Goal: Task Accomplishment & Management: Use online tool/utility

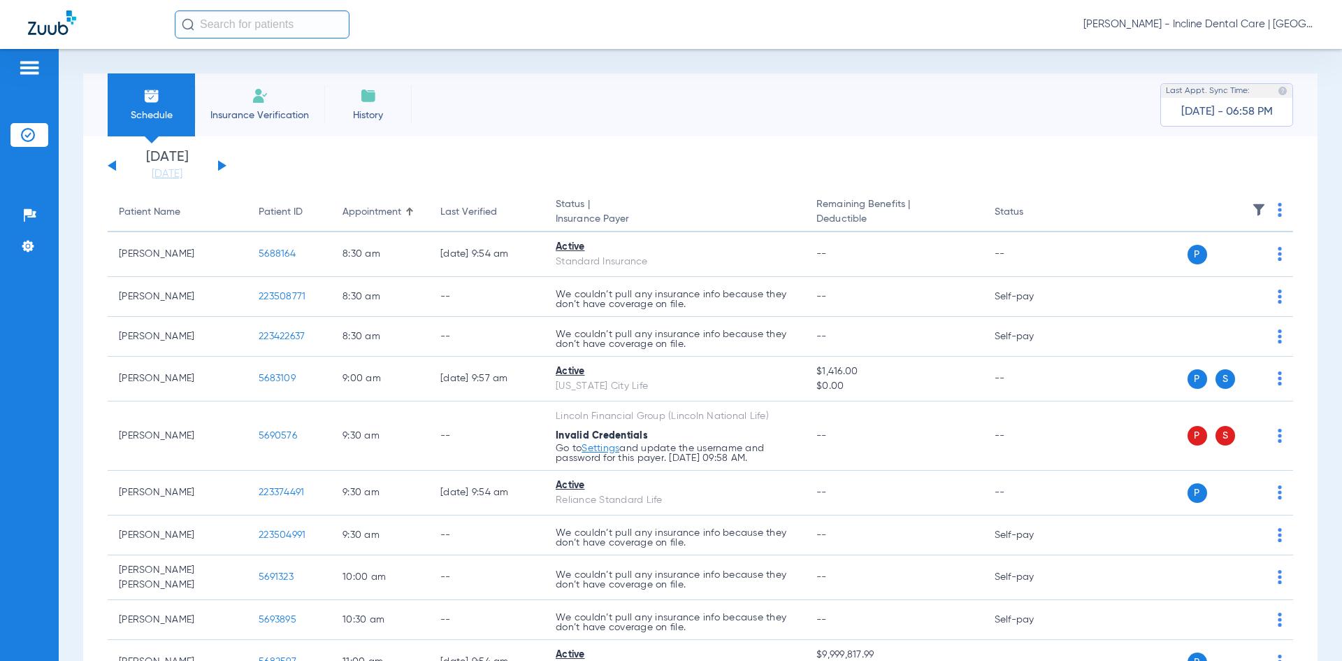
click at [1278, 215] on img at bounding box center [1280, 210] width 4 height 14
click at [1205, 259] on button "Verify All" at bounding box center [1216, 265] width 110 height 28
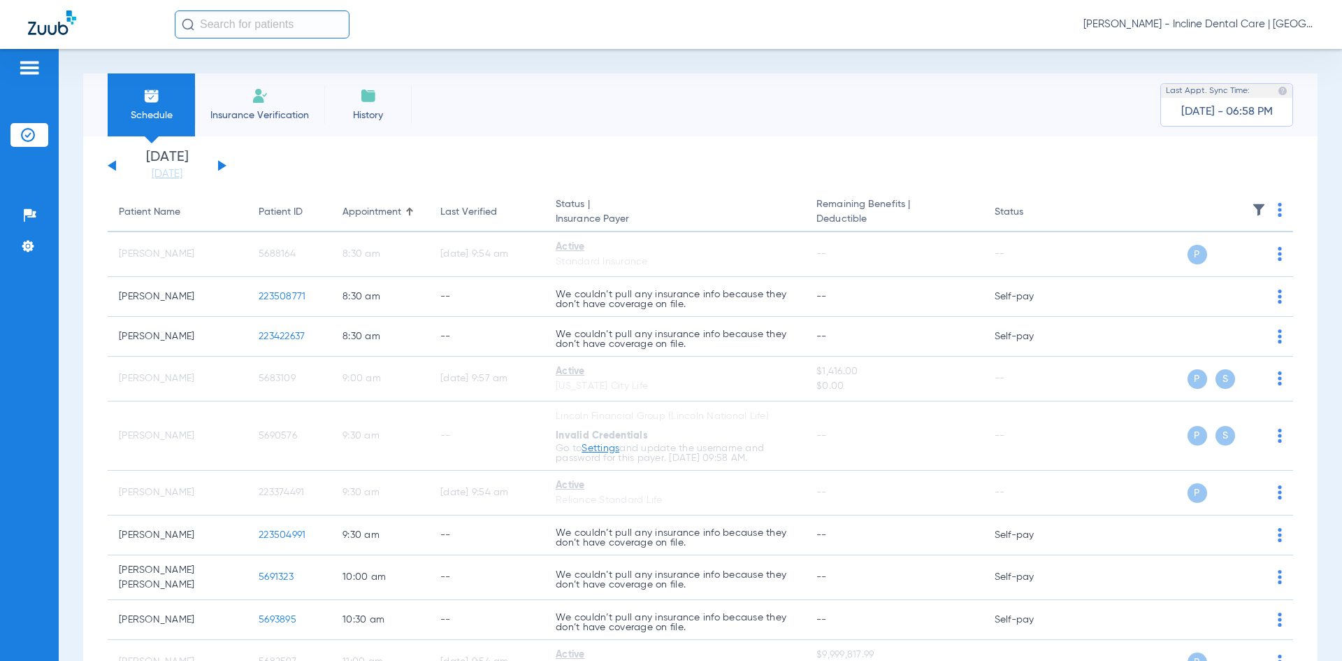
click at [1216, 15] on div "[PERSON_NAME] - Incline Dental Care | [GEOGRAPHIC_DATA]" at bounding box center [745, 24] width 1140 height 28
click at [1211, 24] on span "[PERSON_NAME] - Incline Dental Care | [GEOGRAPHIC_DATA]" at bounding box center [1199, 24] width 231 height 14
click at [1229, 47] on span "Account Selection" at bounding box center [1262, 50] width 78 height 10
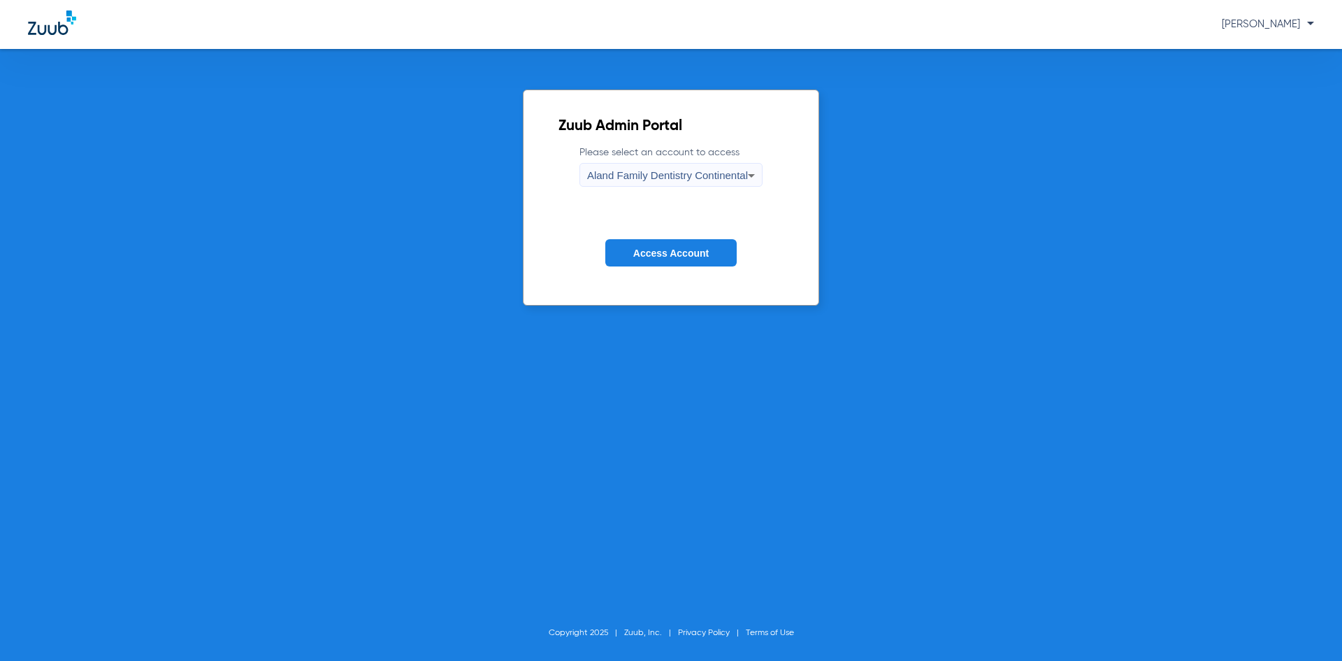
click at [722, 188] on form "Please select an account to access Aland Family Dentistry Continental Access Ac…" at bounding box center [671, 216] width 225 height 142
click at [727, 177] on span "Aland Family Dentistry Continental" at bounding box center [667, 175] width 161 height 12
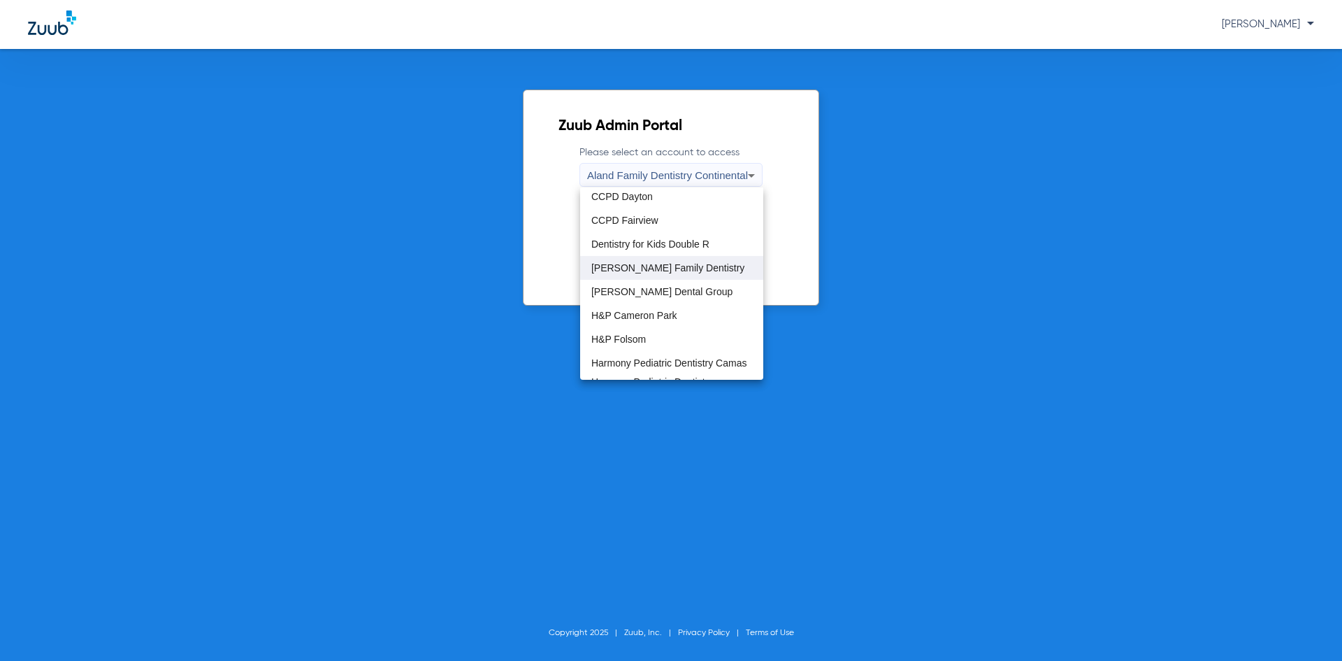
scroll to position [70, 0]
click at [675, 303] on mat-option "H&P Cameron Park" at bounding box center [671, 296] width 183 height 24
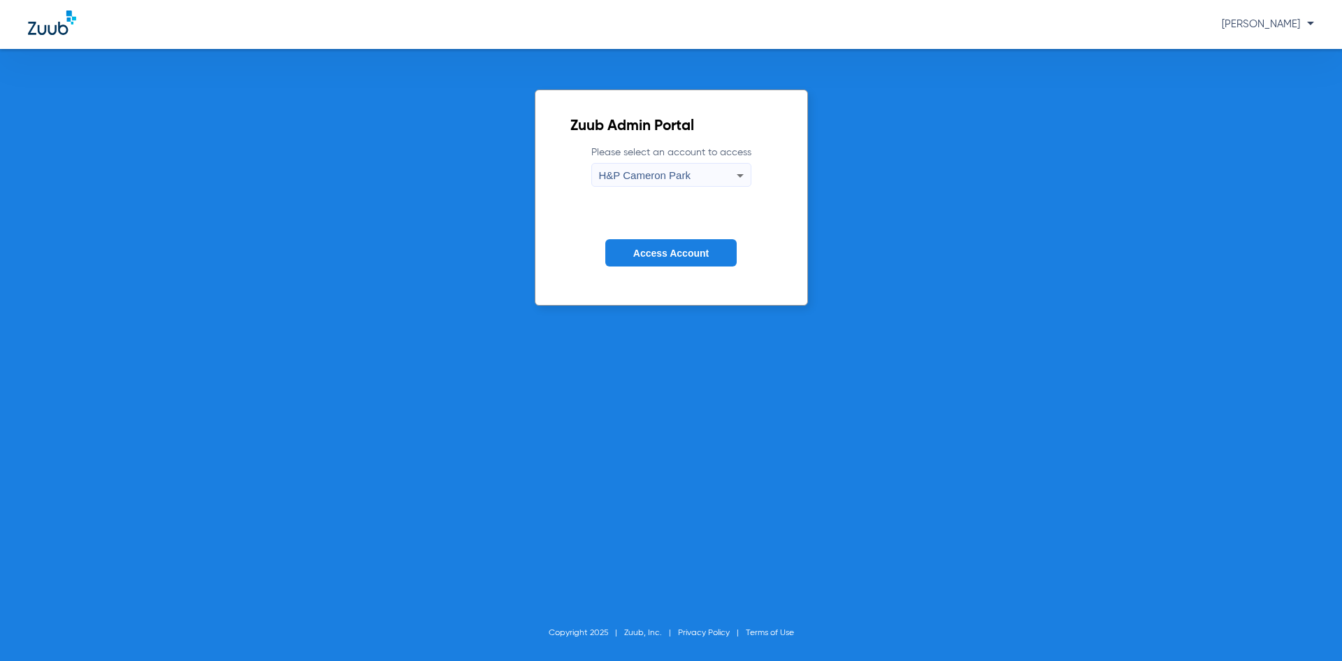
click at [668, 261] on button "Access Account" at bounding box center [670, 252] width 131 height 27
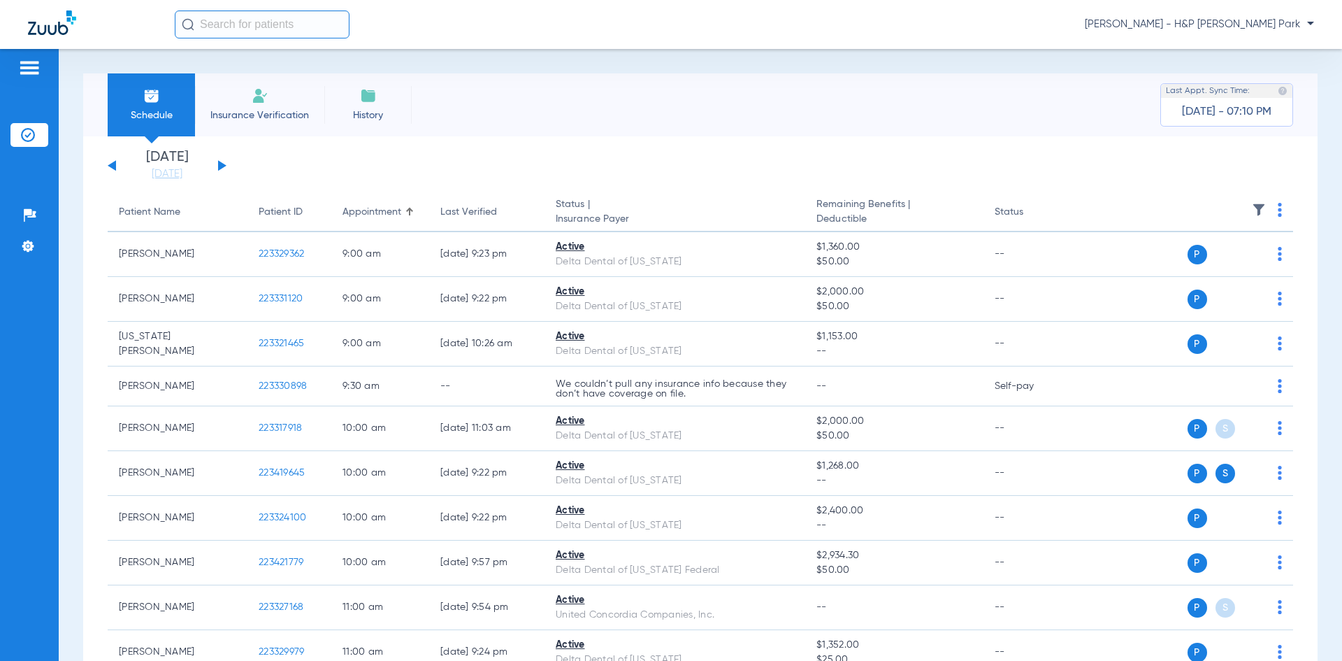
click at [220, 164] on button at bounding box center [222, 165] width 8 height 10
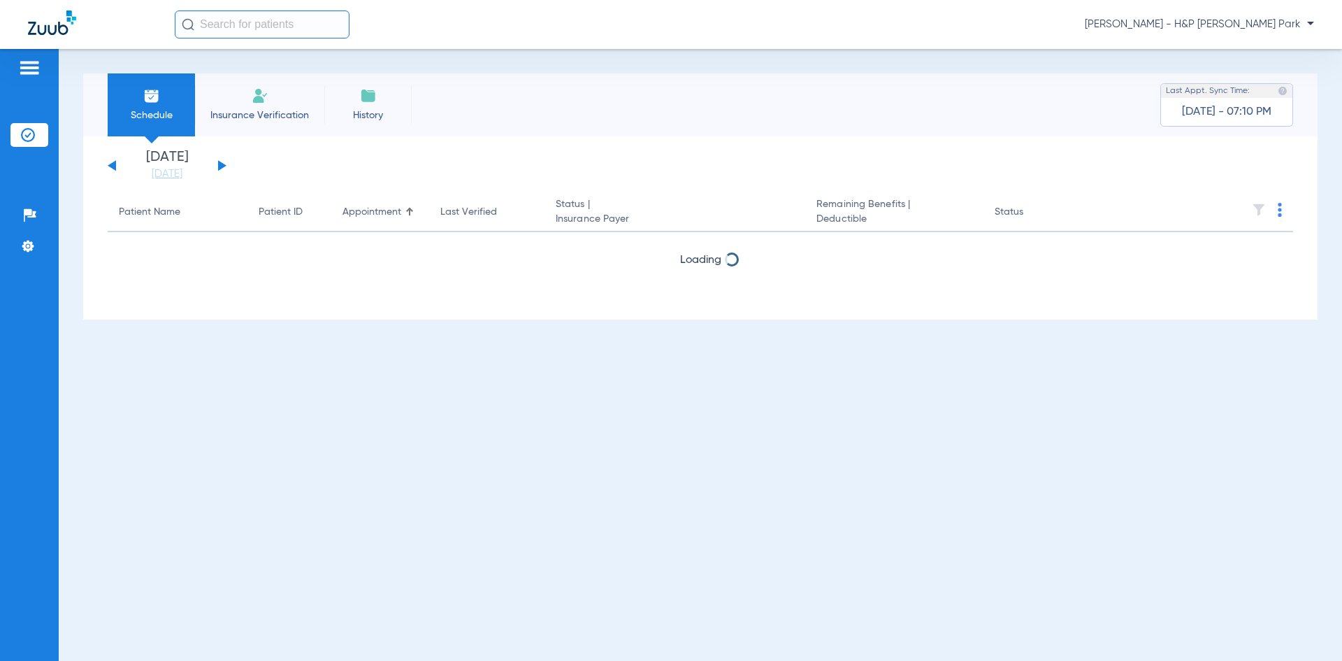
click at [220, 164] on button at bounding box center [222, 165] width 8 height 10
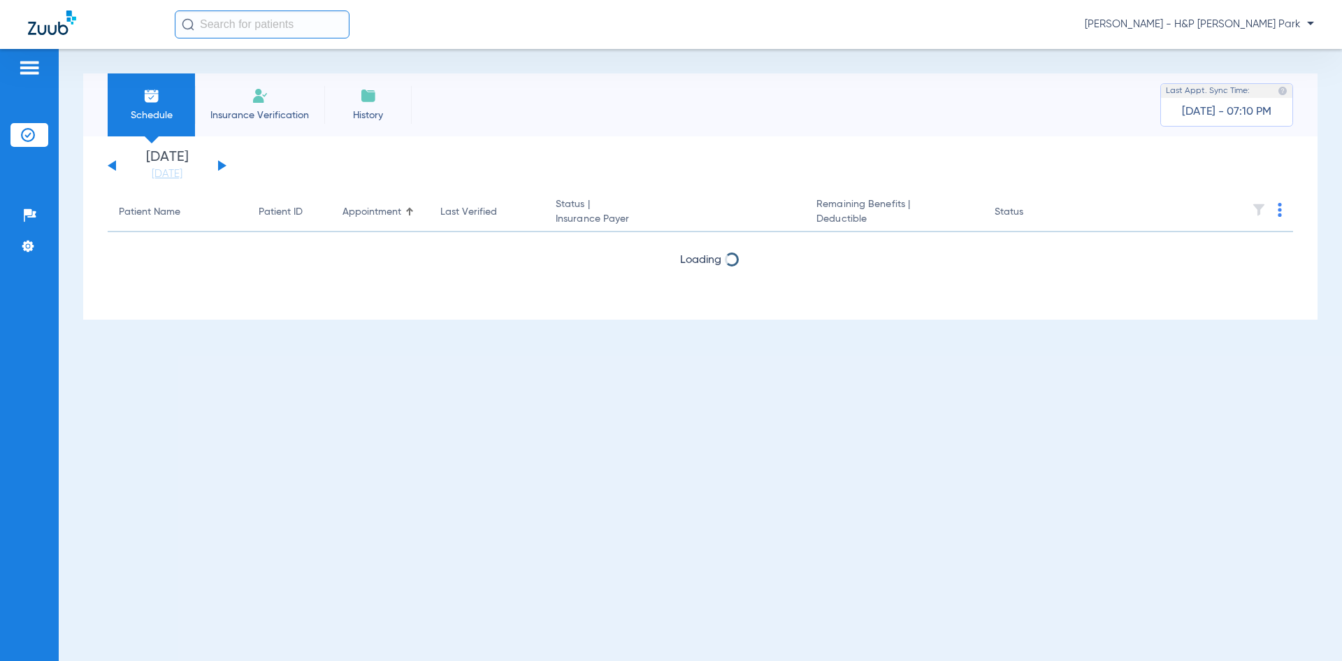
click at [220, 164] on button at bounding box center [222, 165] width 8 height 10
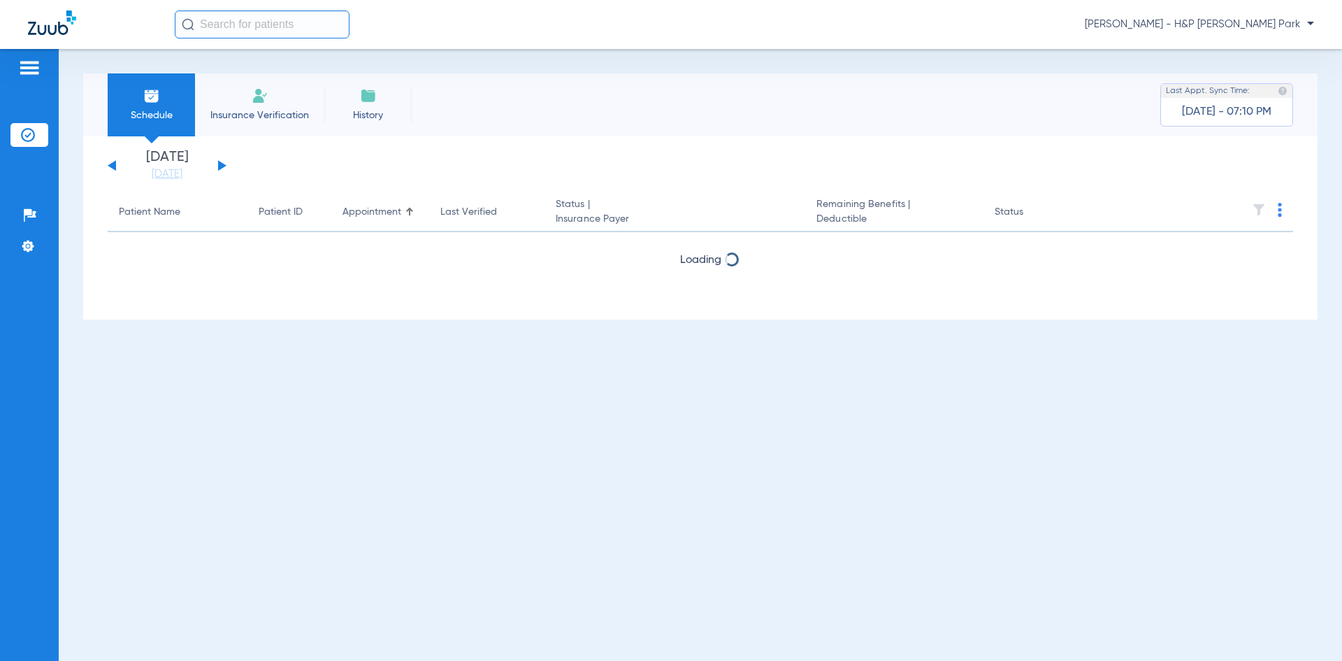
click at [220, 164] on button at bounding box center [222, 165] width 8 height 10
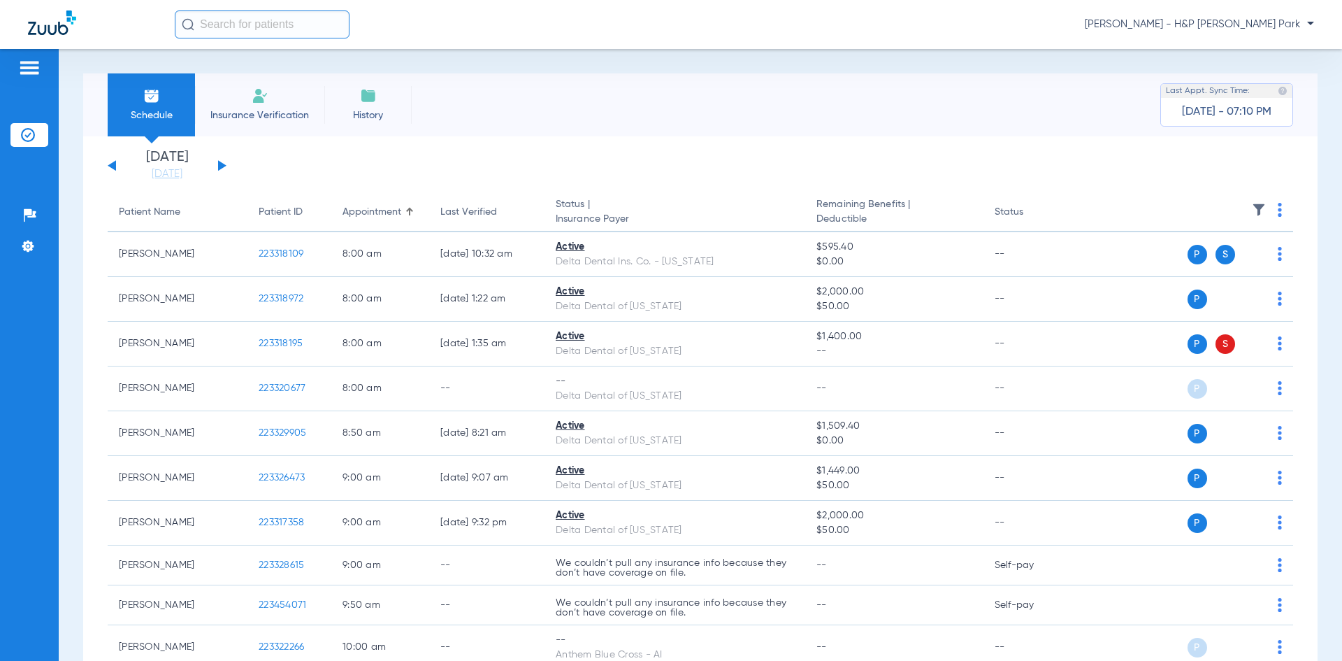
click at [1278, 210] on img at bounding box center [1280, 210] width 4 height 14
click at [1210, 261] on span "Verify All" at bounding box center [1216, 265] width 87 height 10
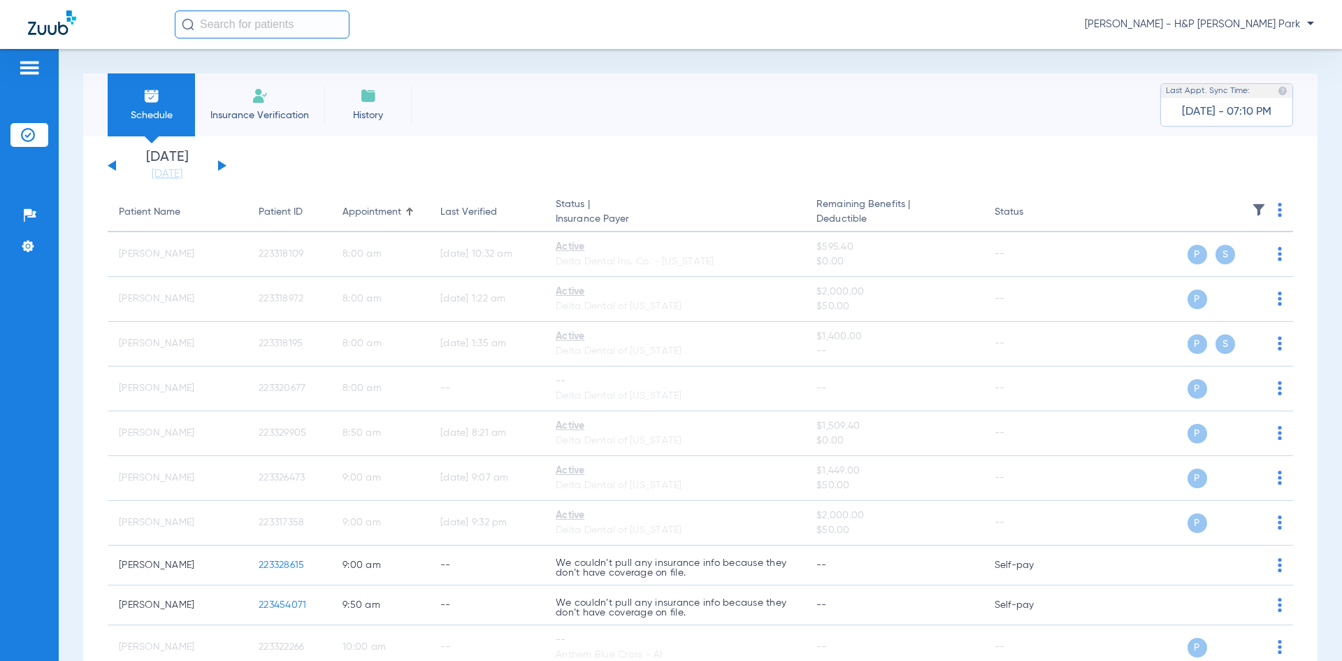
click at [1256, 24] on span "[PERSON_NAME] - H&P [PERSON_NAME] Park" at bounding box center [1199, 24] width 229 height 14
click at [1242, 54] on span "Account Selection" at bounding box center [1262, 50] width 78 height 10
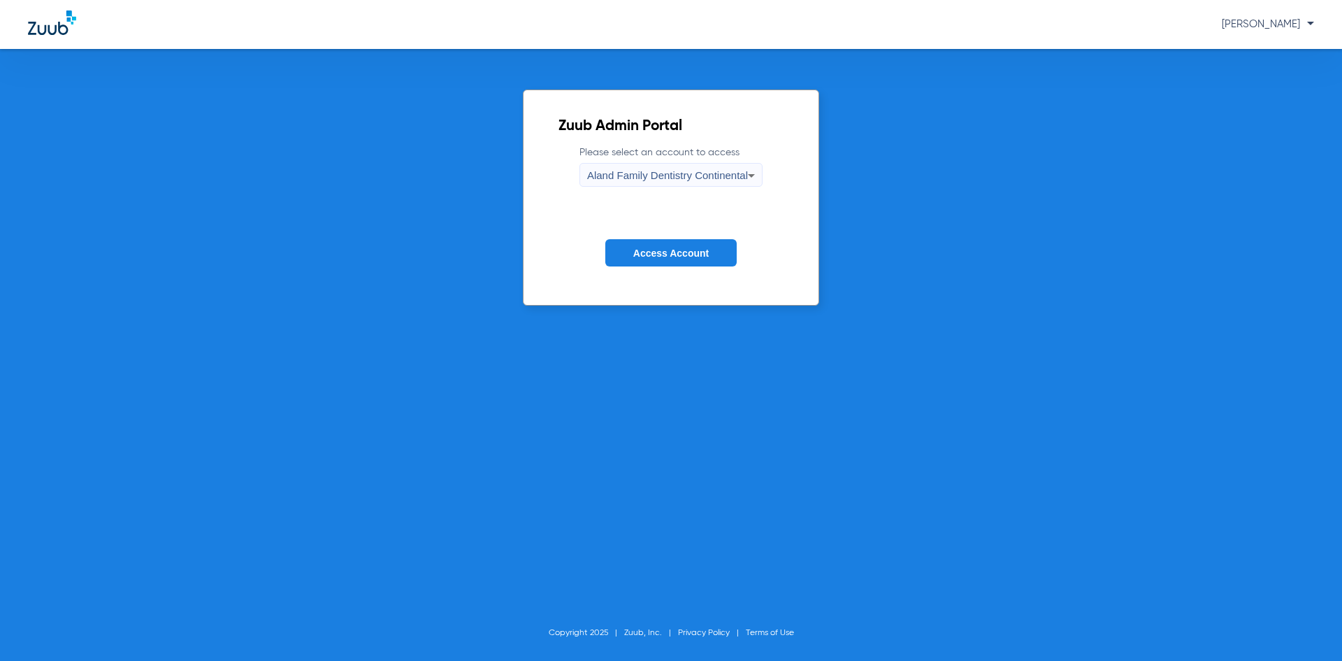
click at [742, 169] on span "Aland Family Dentistry Continental" at bounding box center [667, 175] width 161 height 12
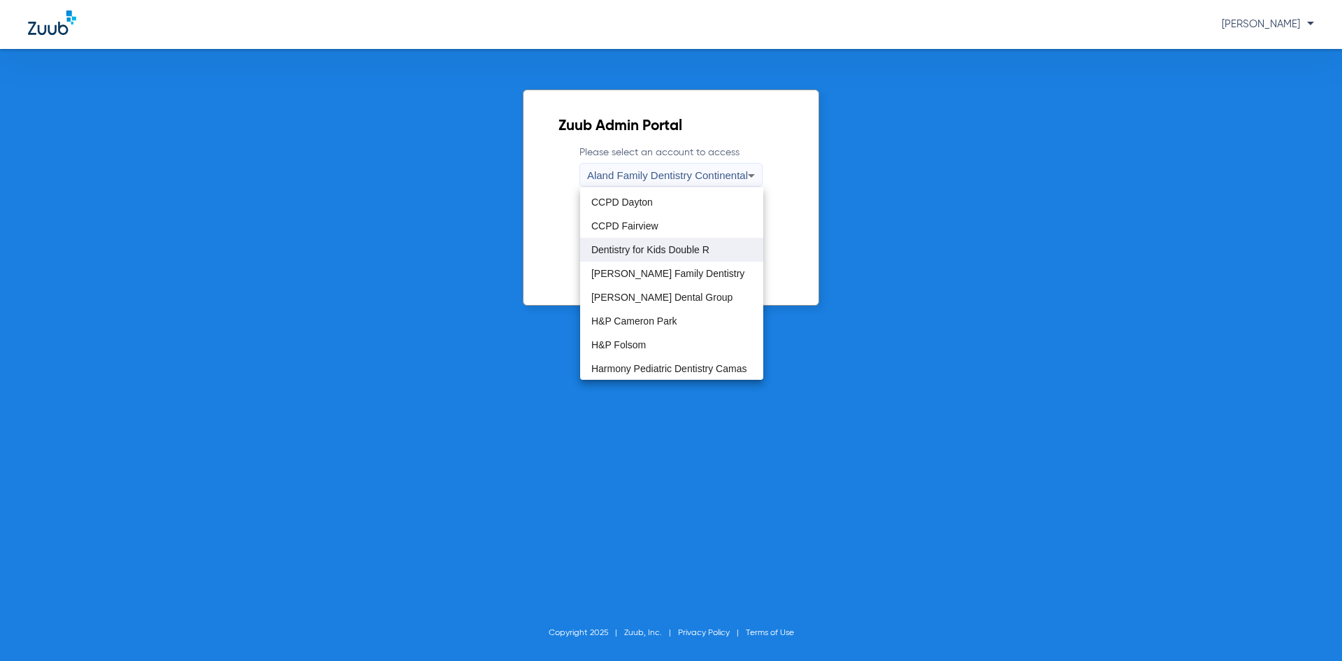
scroll to position [70, 0]
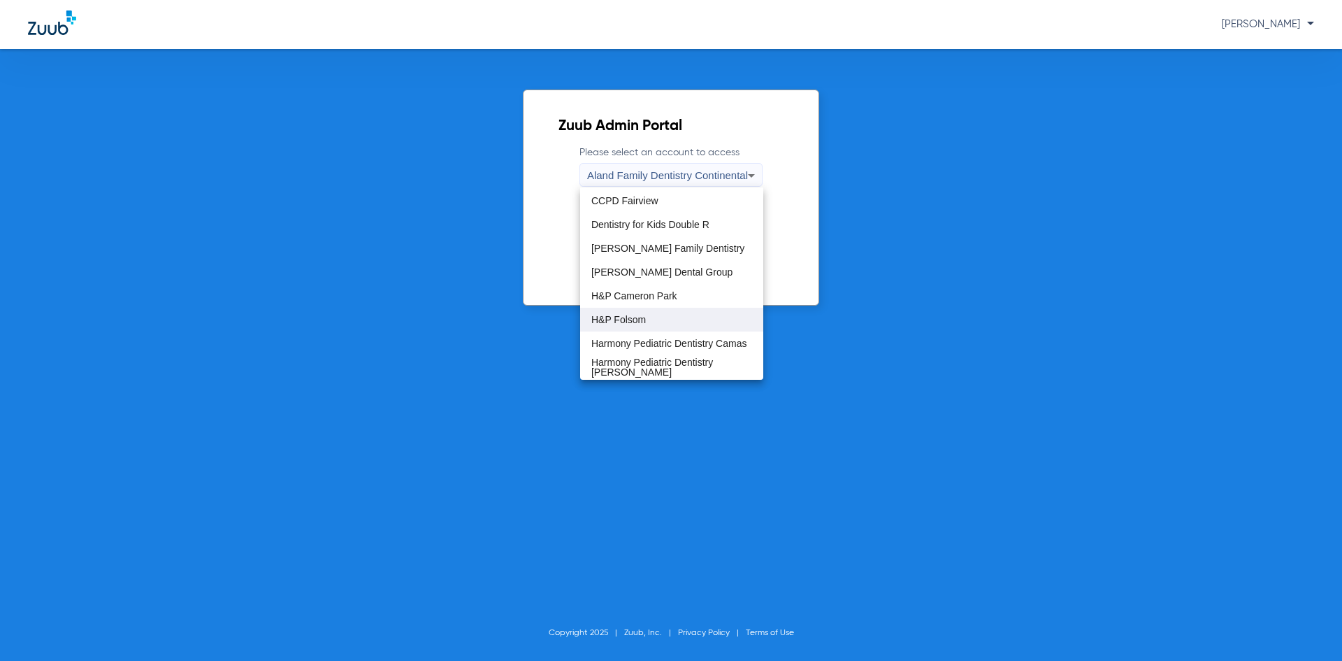
click at [645, 315] on span "H&P Folsom" at bounding box center [618, 320] width 55 height 10
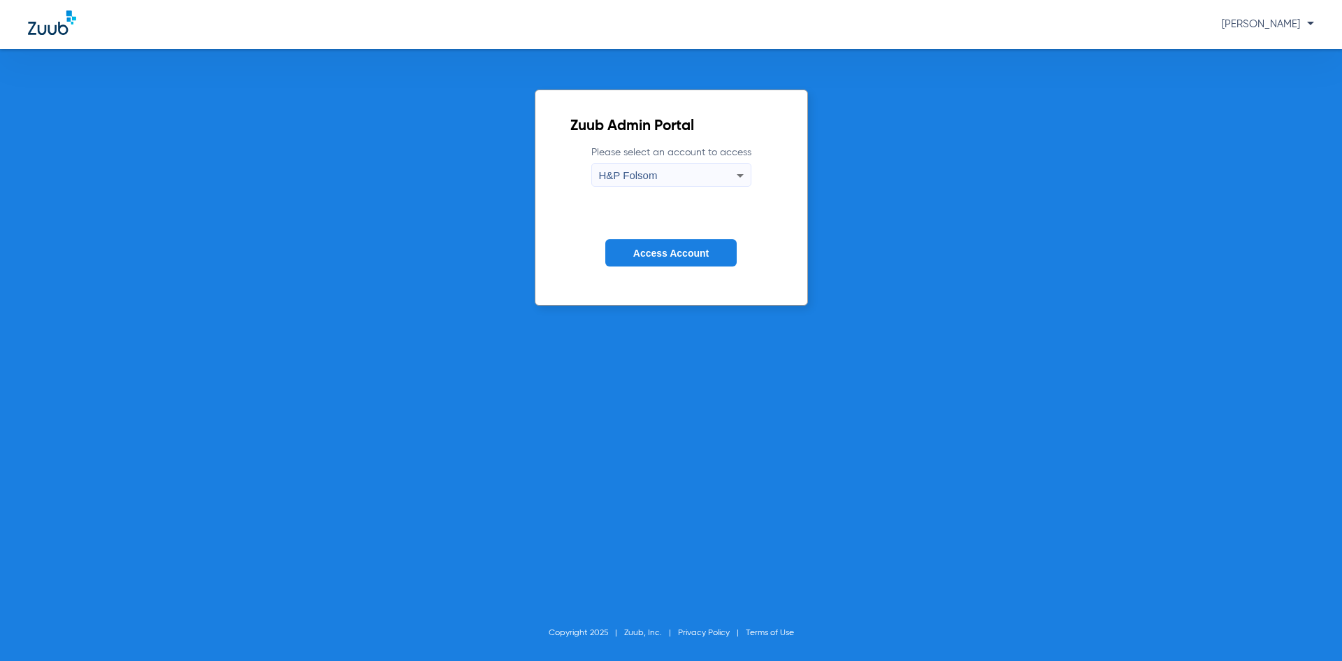
click at [647, 261] on button "Access Account" at bounding box center [670, 252] width 131 height 27
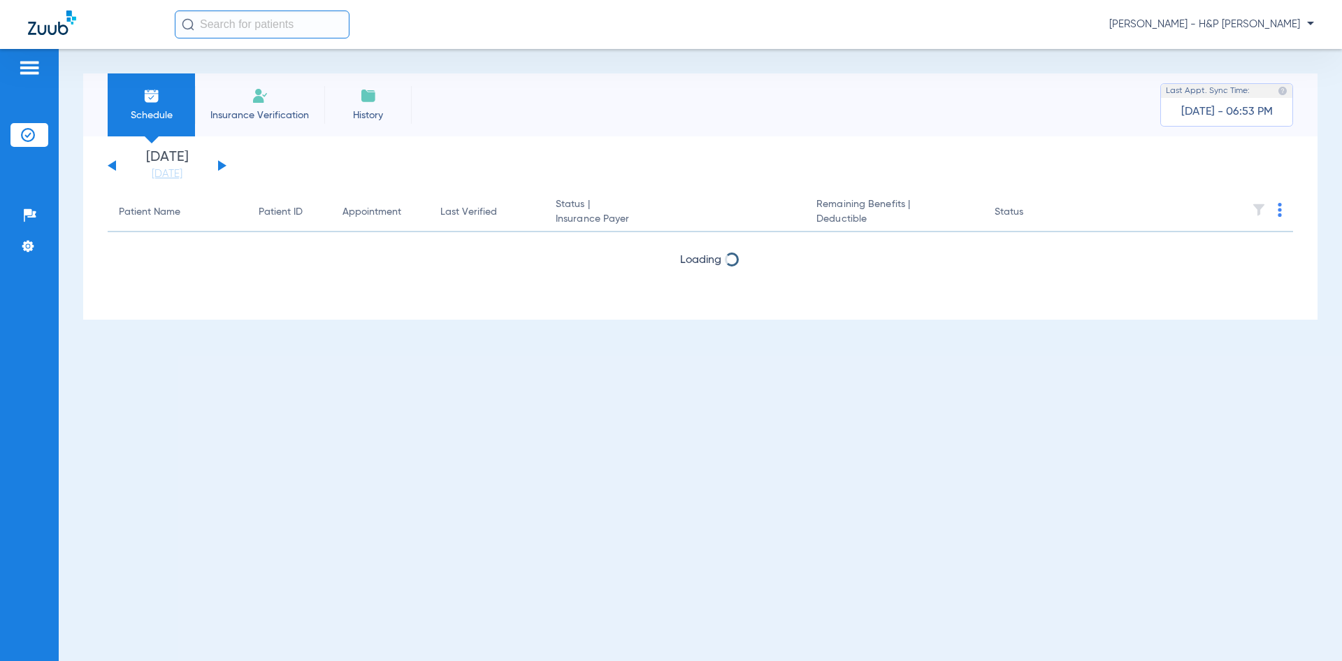
click at [219, 167] on button at bounding box center [222, 165] width 8 height 10
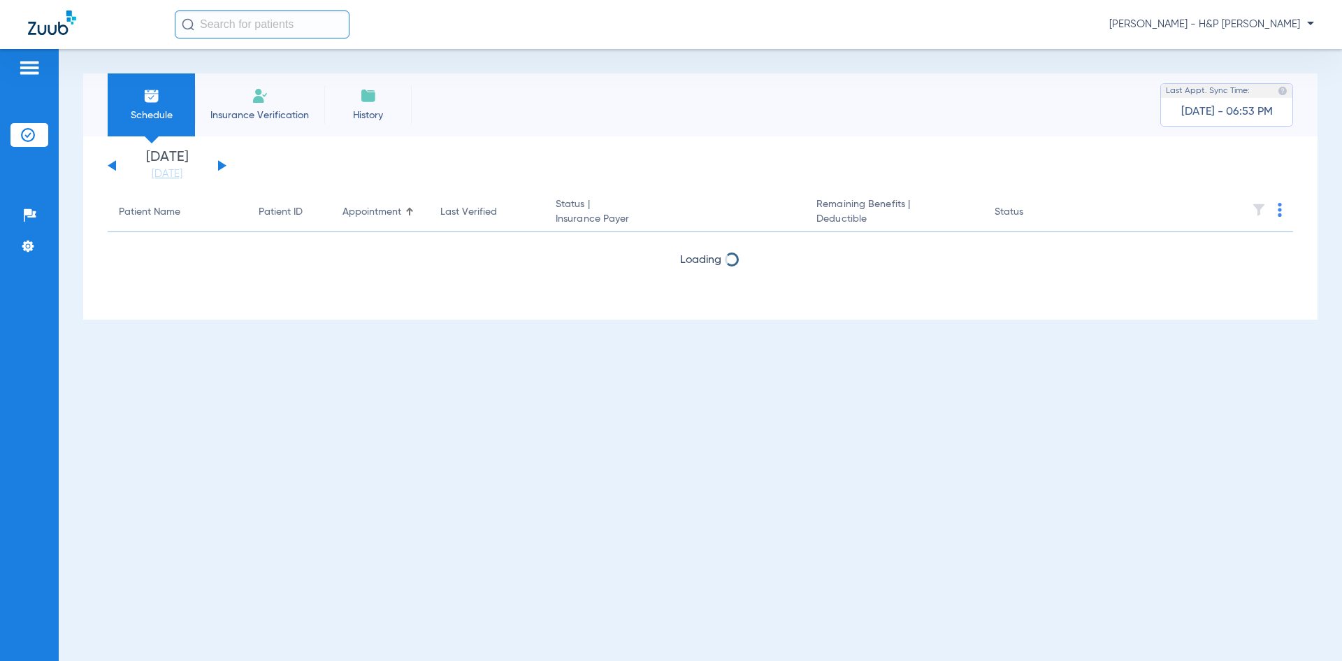
click at [219, 167] on button at bounding box center [222, 165] width 8 height 10
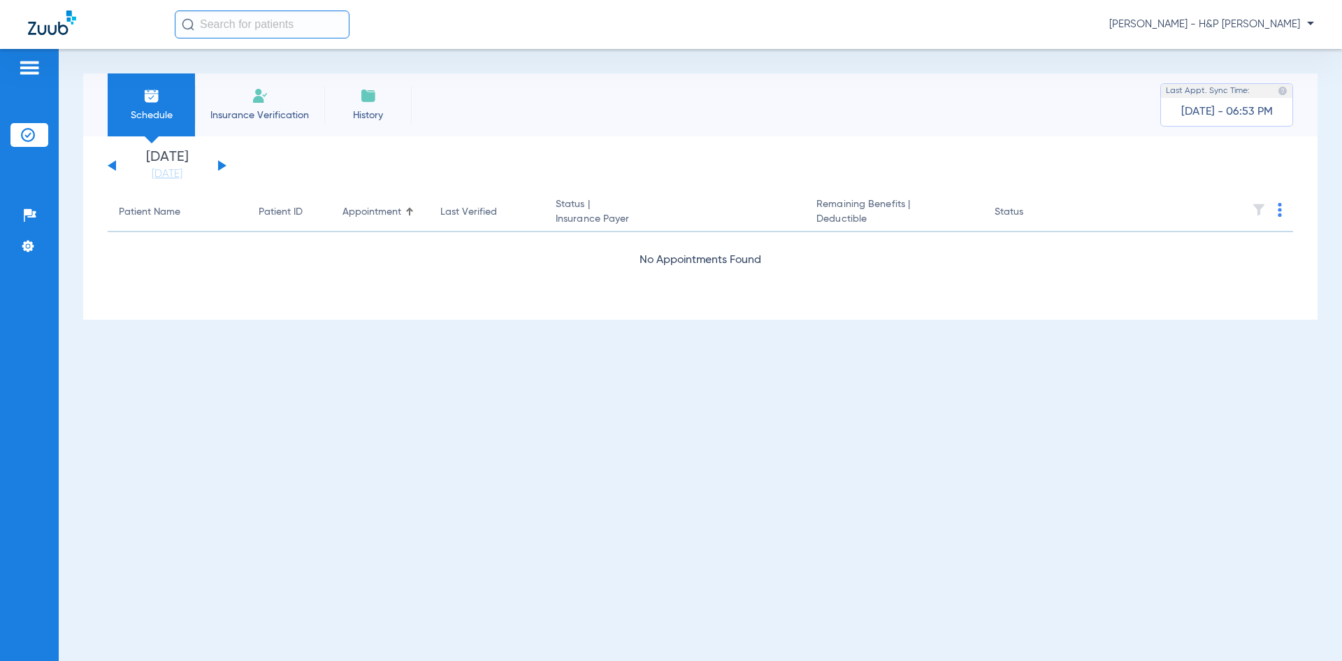
click at [219, 167] on button at bounding box center [222, 165] width 8 height 10
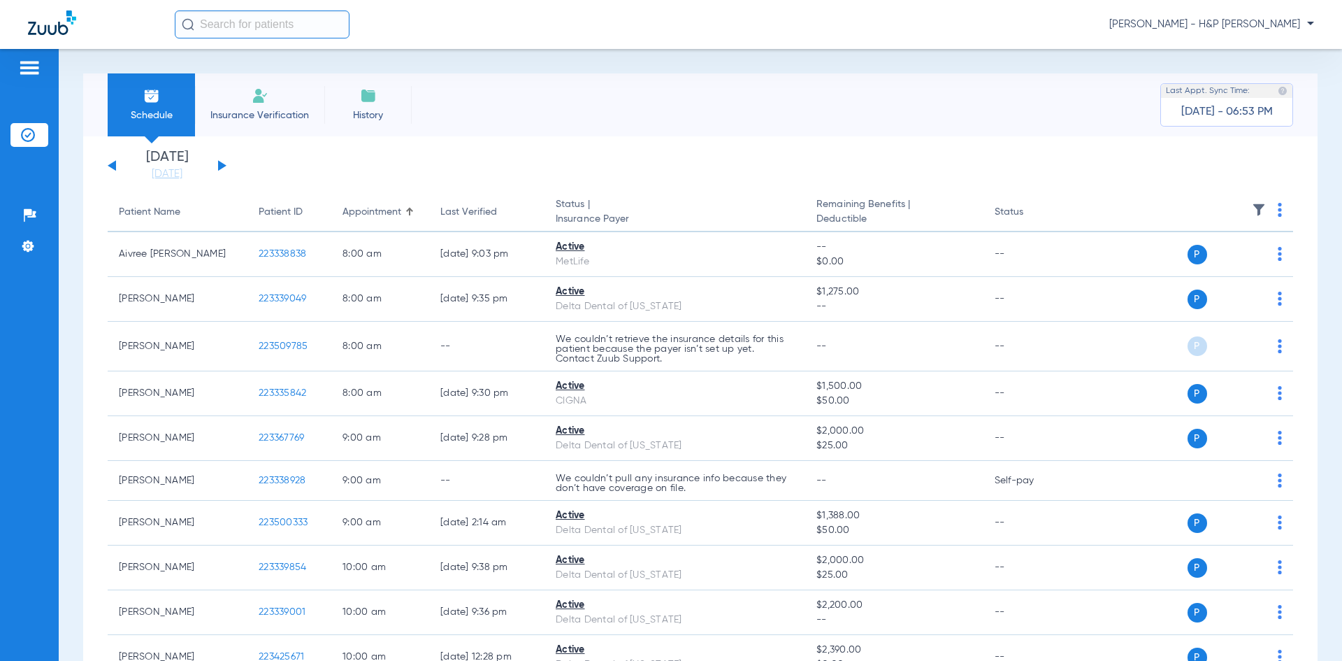
click at [1279, 213] on th at bounding box center [1186, 212] width 216 height 39
click at [1278, 213] on img at bounding box center [1280, 210] width 4 height 14
click at [1205, 262] on span "Verify All" at bounding box center [1216, 265] width 87 height 10
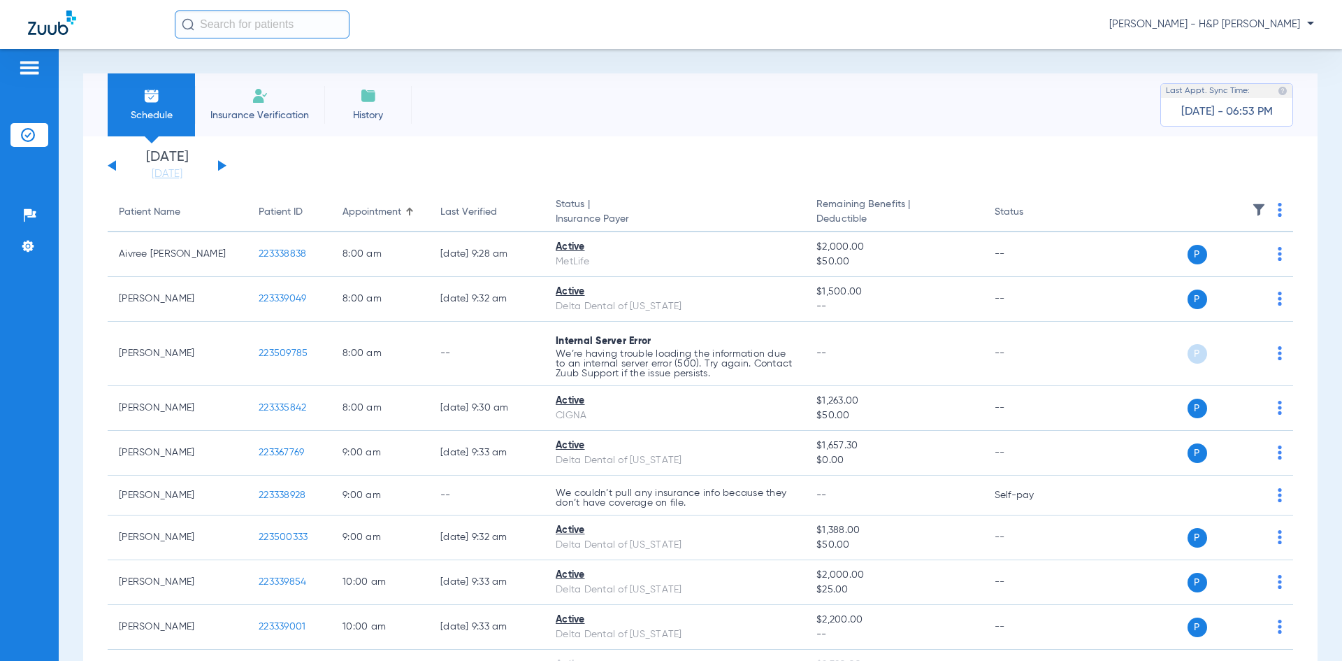
click at [1278, 208] on img at bounding box center [1280, 210] width 4 height 14
click at [1207, 266] on span "Verify All" at bounding box center [1216, 265] width 87 height 10
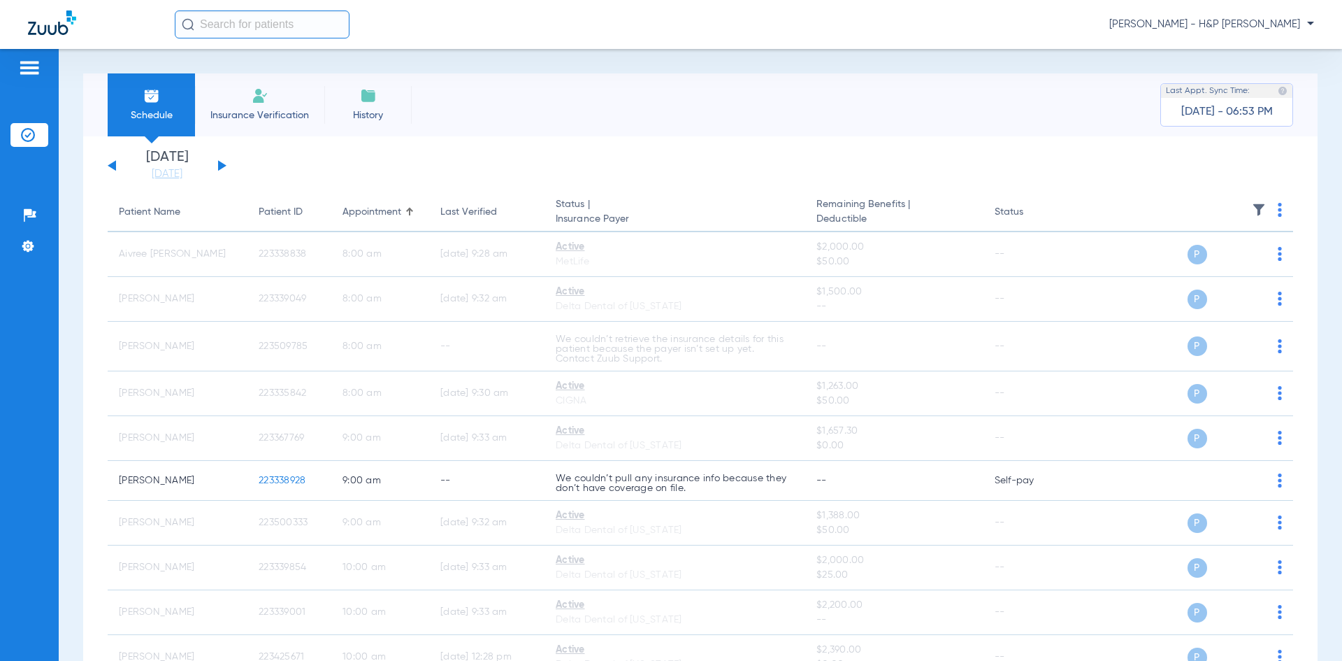
click at [1308, 29] on span "[PERSON_NAME] - H&P [PERSON_NAME]" at bounding box center [1212, 24] width 205 height 14
click at [1261, 49] on span "Account Selection" at bounding box center [1262, 50] width 78 height 10
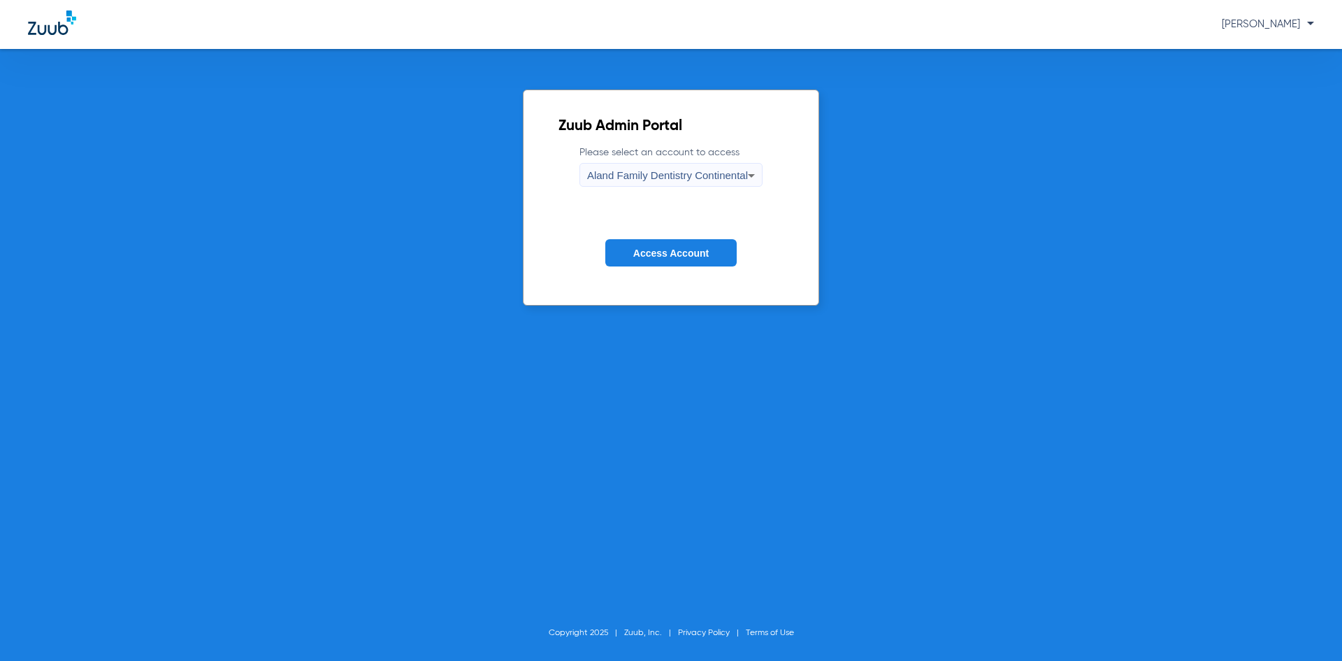
click at [664, 184] on div "Aland Family Dentistry Continental" at bounding box center [667, 176] width 161 height 24
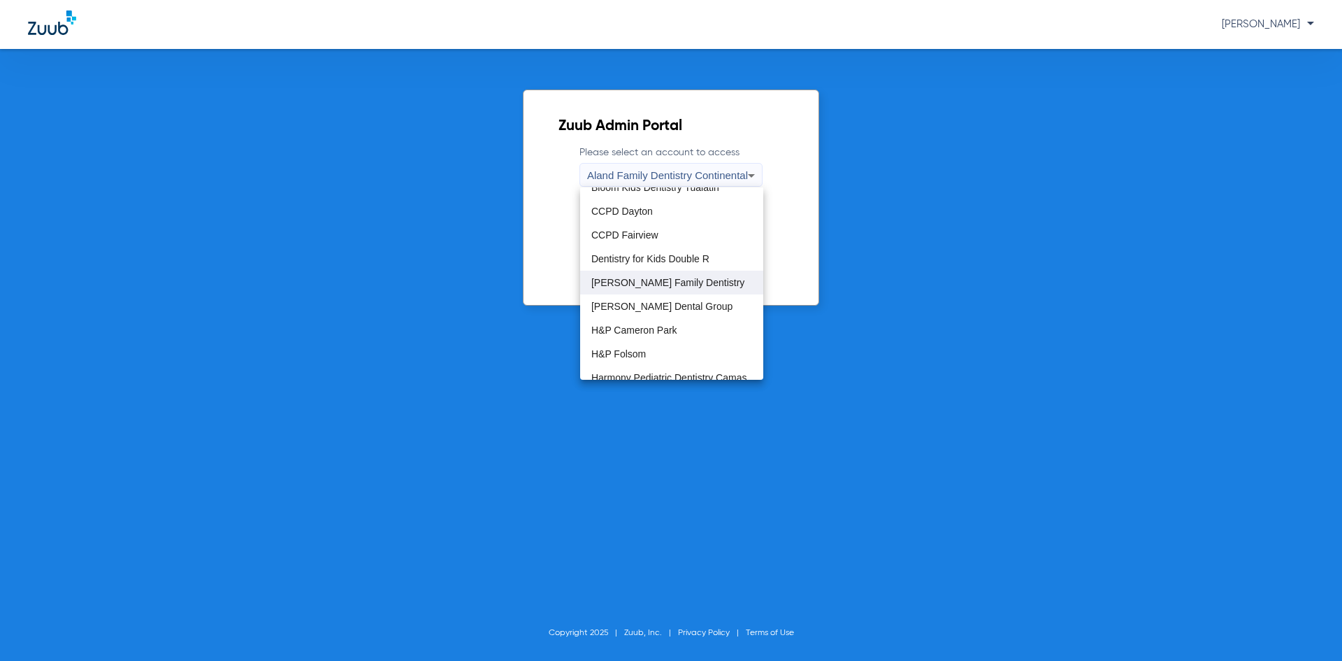
scroll to position [70, 0]
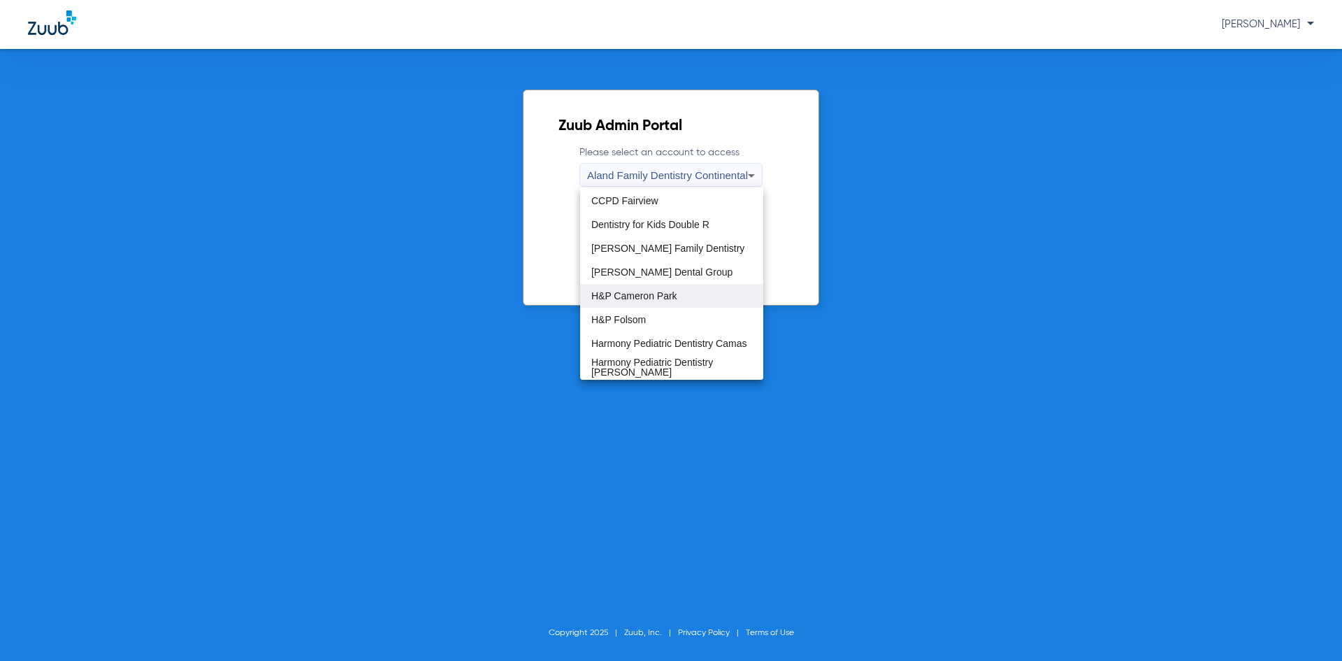
click at [664, 301] on span "H&P Cameron Park" at bounding box center [634, 296] width 86 height 10
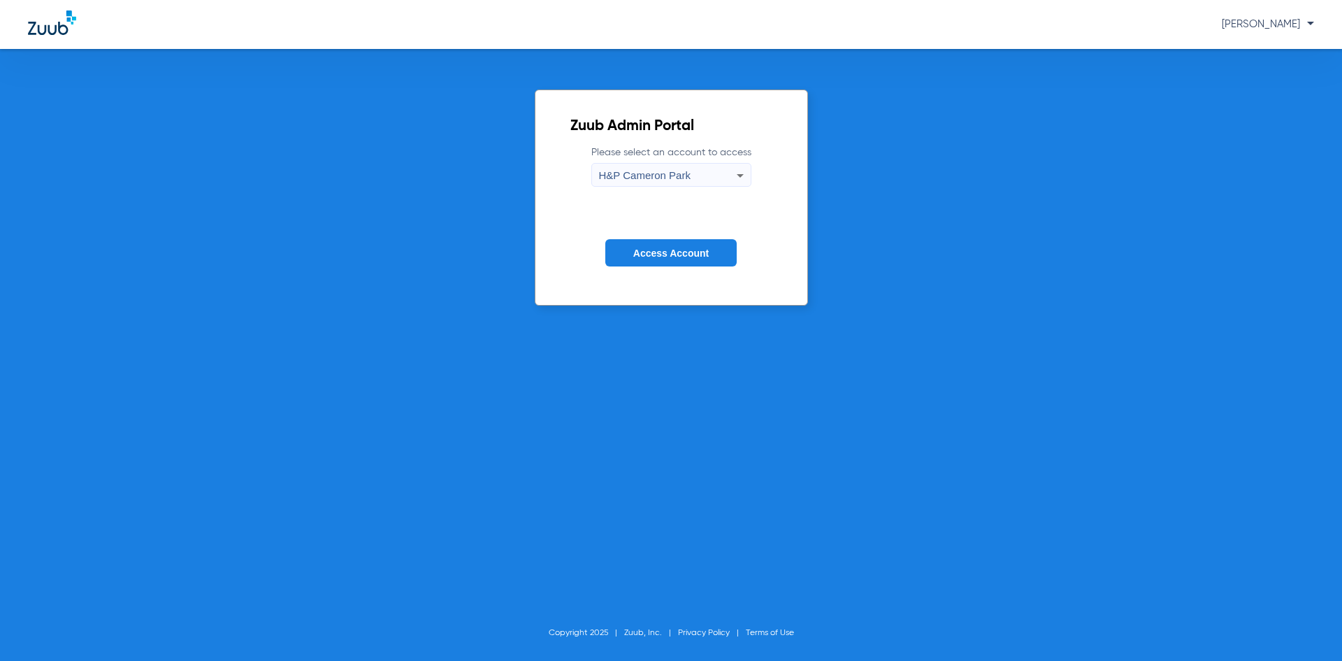
click at [673, 260] on button "Access Account" at bounding box center [670, 252] width 131 height 27
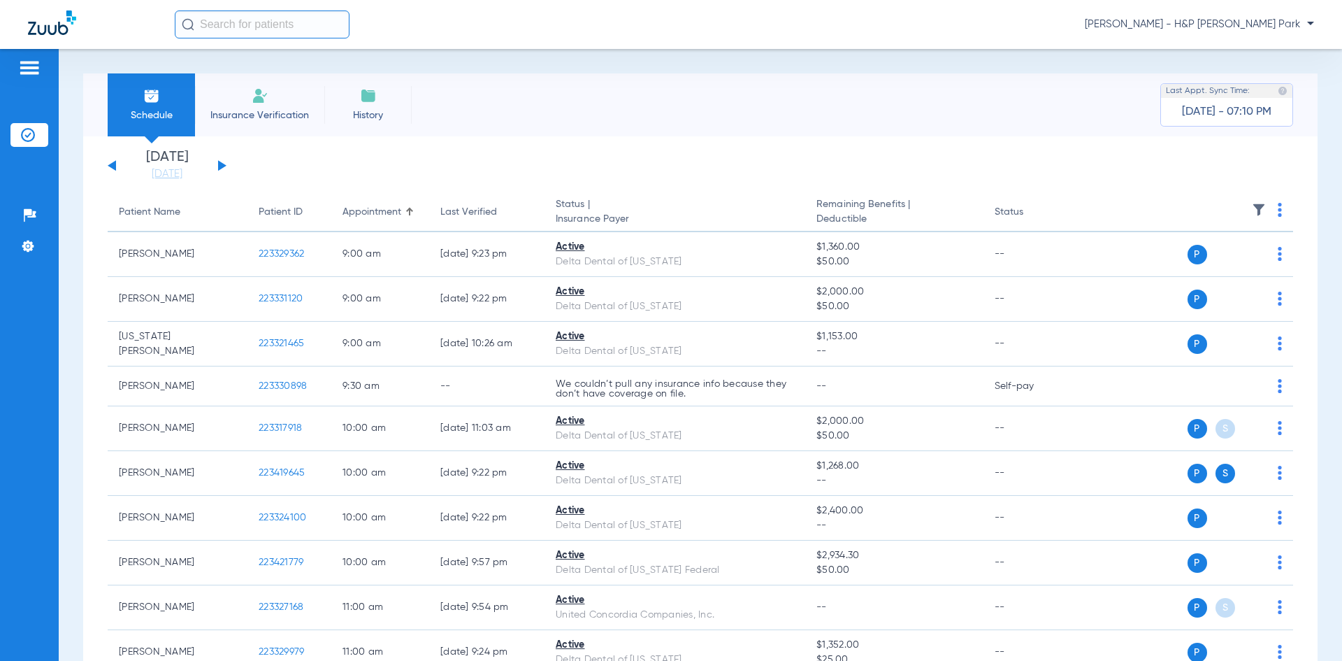
click at [221, 168] on button at bounding box center [222, 165] width 8 height 10
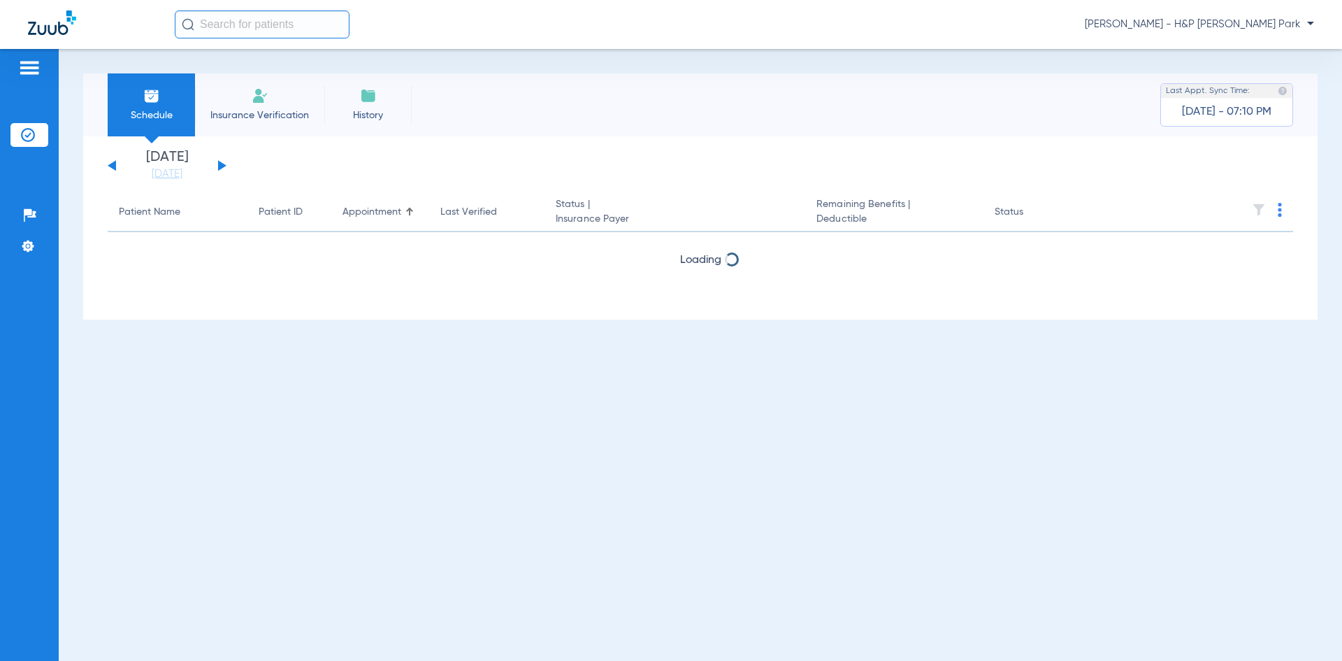
click at [221, 168] on button at bounding box center [222, 165] width 8 height 10
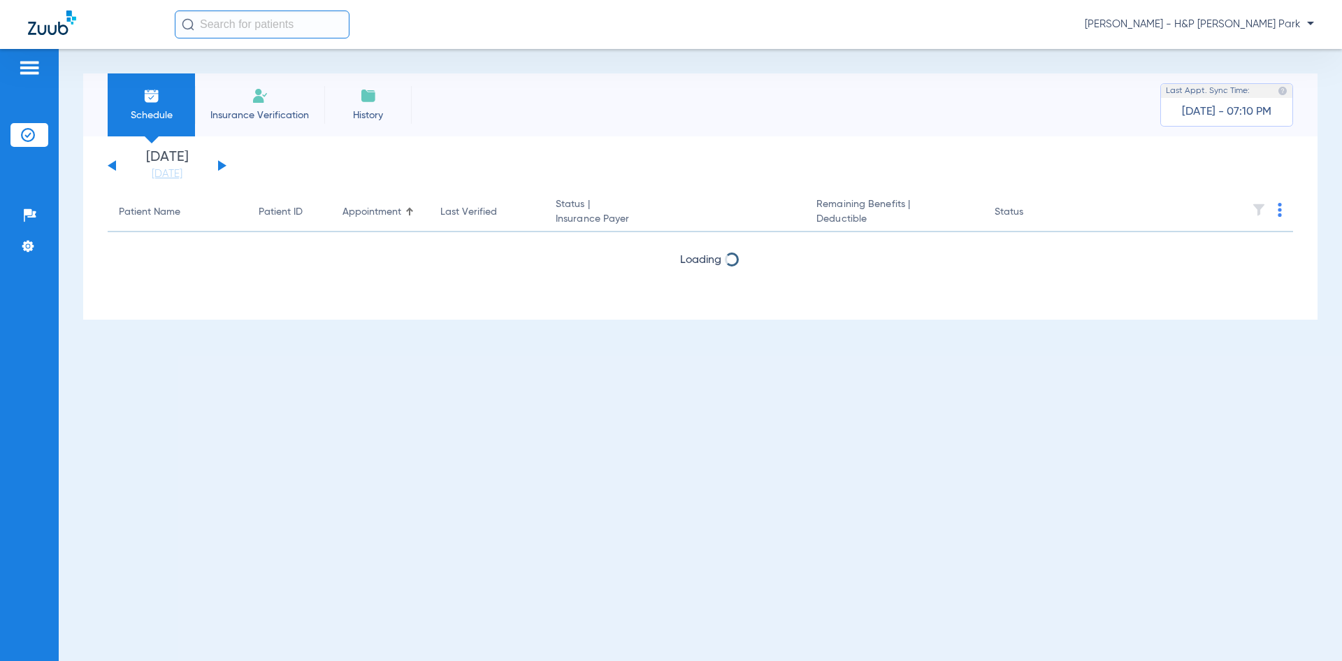
click at [221, 168] on button at bounding box center [222, 165] width 8 height 10
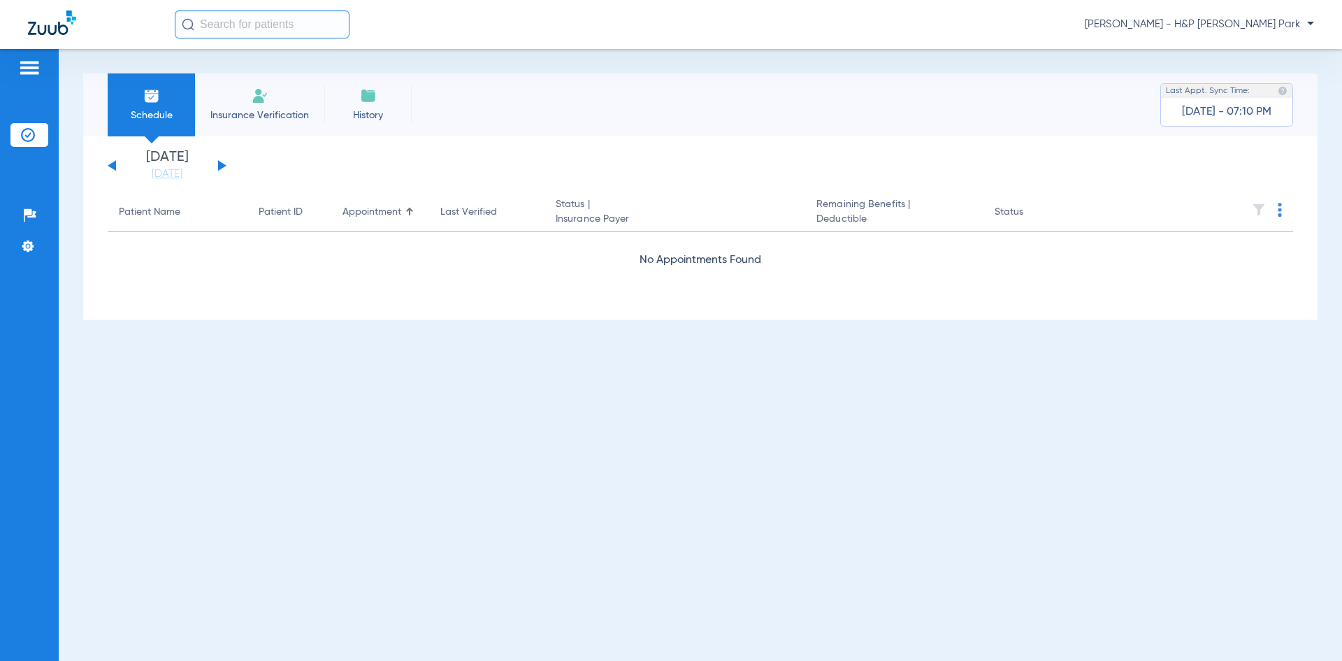
click at [221, 168] on button at bounding box center [222, 165] width 8 height 10
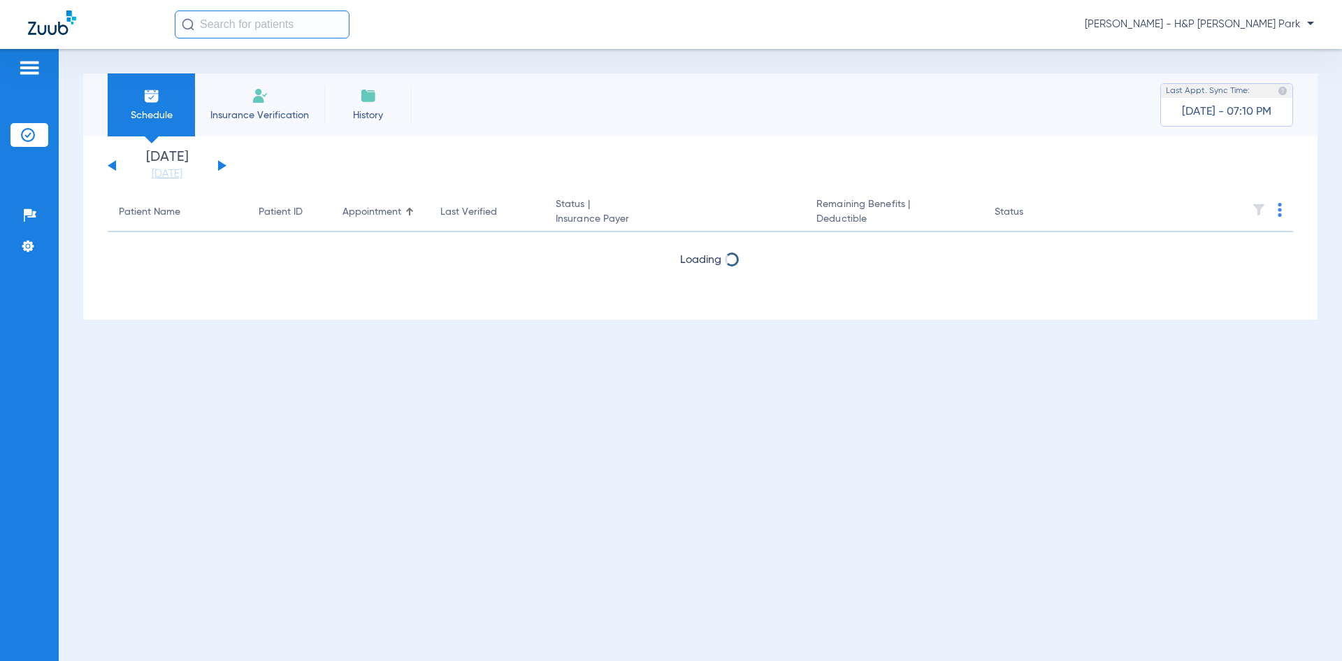
click at [221, 168] on button at bounding box center [222, 165] width 8 height 10
click at [114, 166] on button at bounding box center [112, 165] width 8 height 10
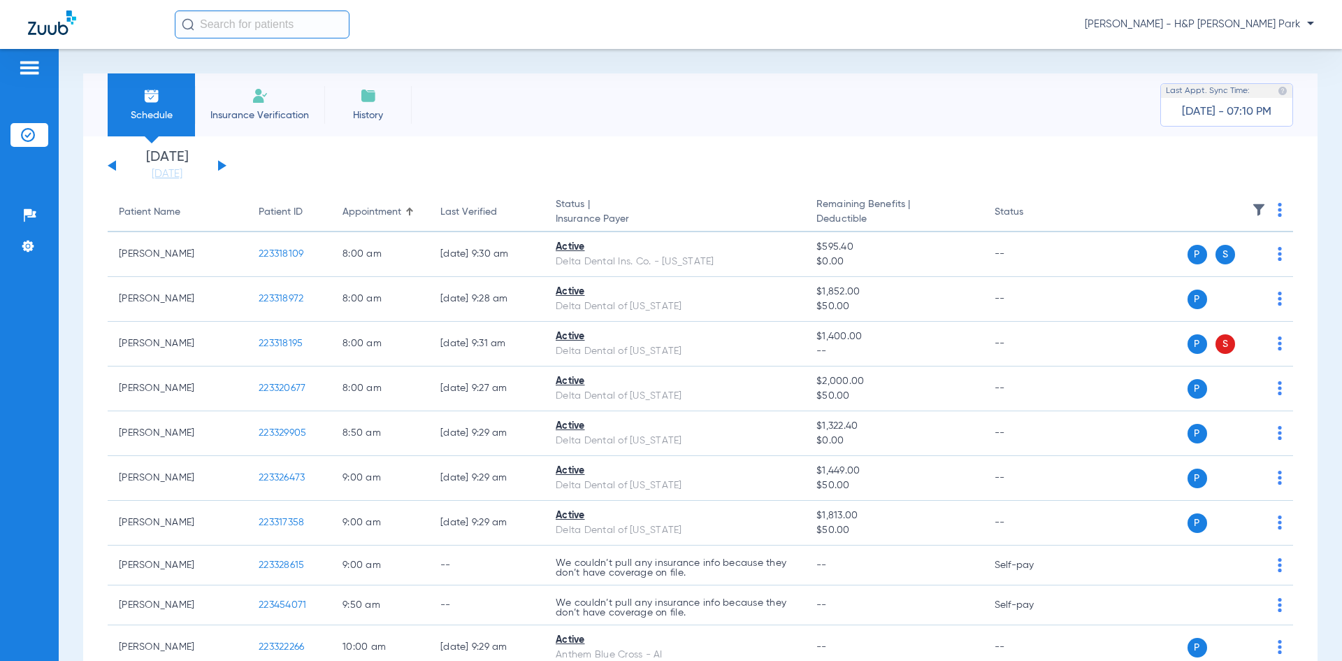
click at [1278, 204] on img at bounding box center [1280, 210] width 4 height 14
click at [1208, 265] on span "Verify All" at bounding box center [1216, 265] width 87 height 10
